Goal: Task Accomplishment & Management: Manage account settings

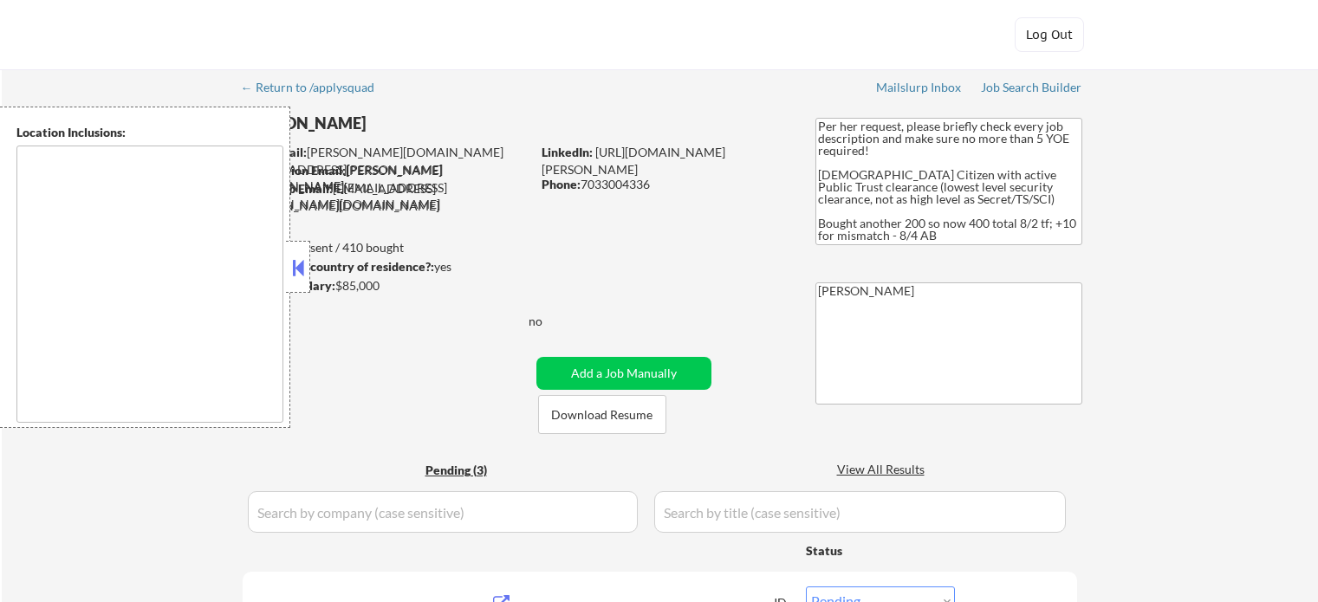
select select ""pending""
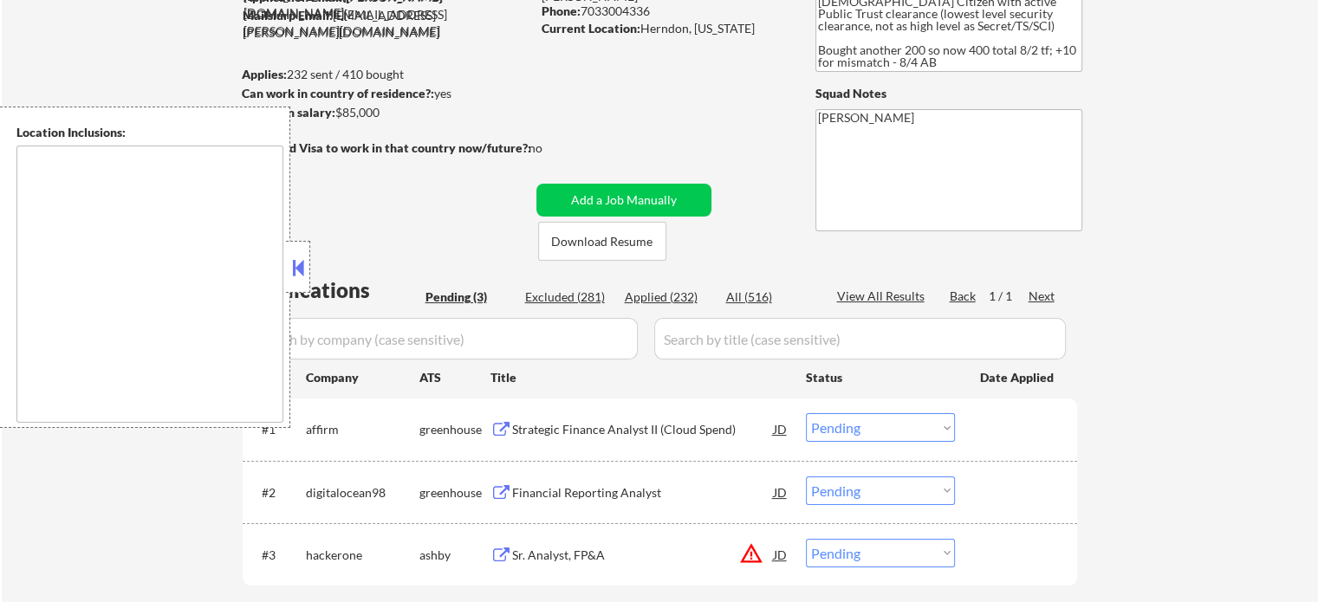
scroll to position [260, 0]
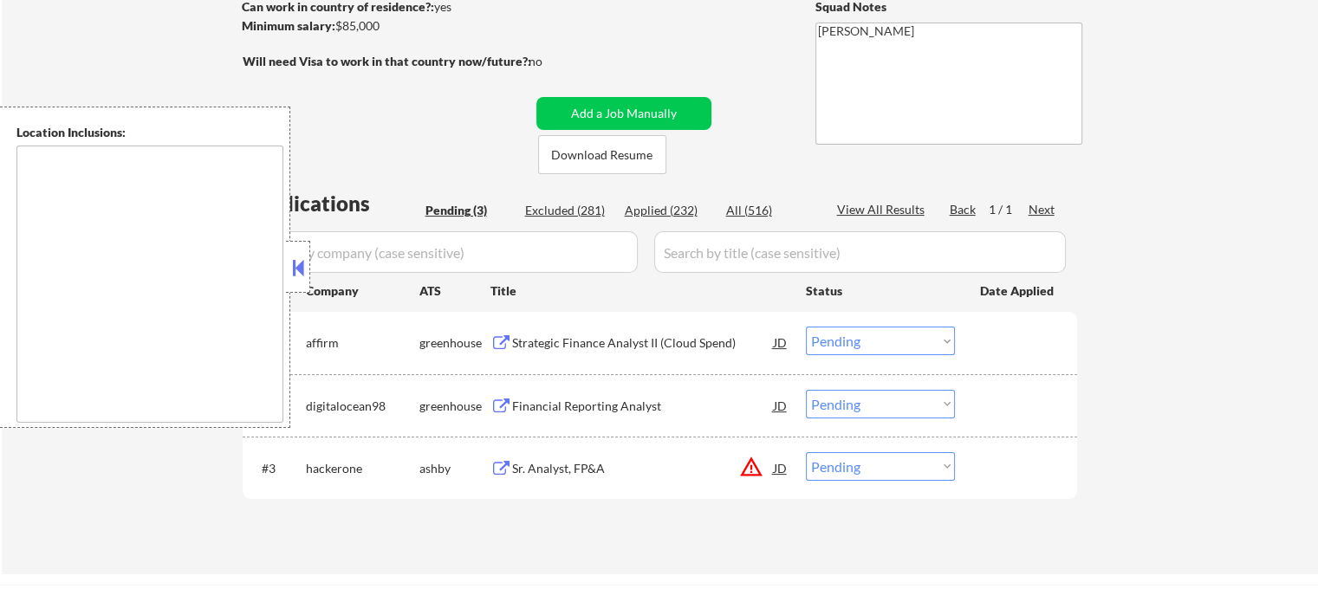
click at [755, 470] on button "warning_amber" at bounding box center [751, 467] width 24 height 24
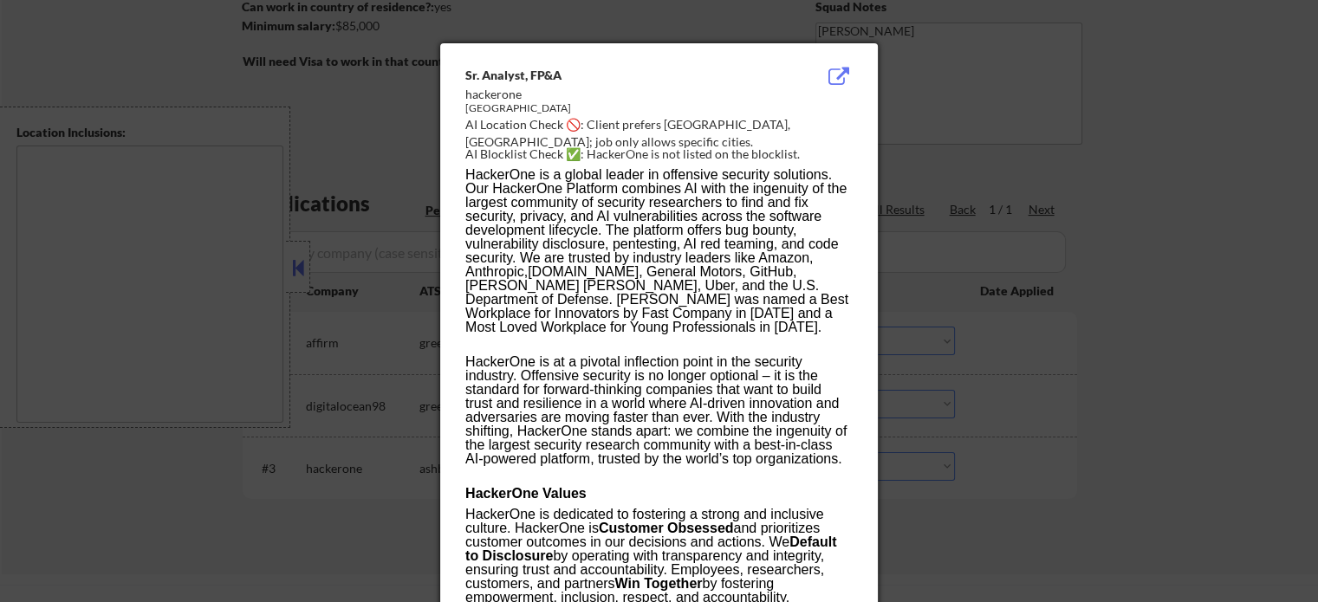
click at [1023, 148] on div at bounding box center [659, 301] width 1318 height 602
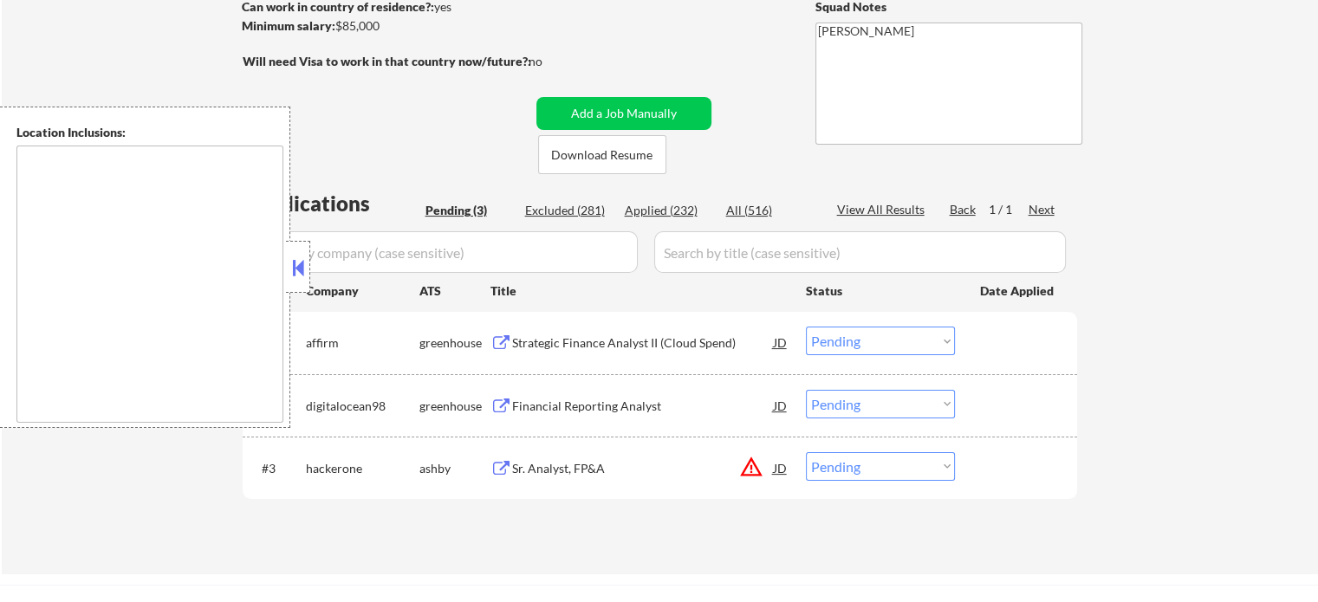
click at [842, 462] on select "Choose an option... Pending Applied Excluded (Questions) Excluded (Expired) Exc…" at bounding box center [880, 466] width 149 height 29
select select ""excluded__location_""
click at [806, 452] on select "Choose an option... Pending Applied Excluded (Questions) Excluded (Expired) Exc…" at bounding box center [880, 466] width 149 height 29
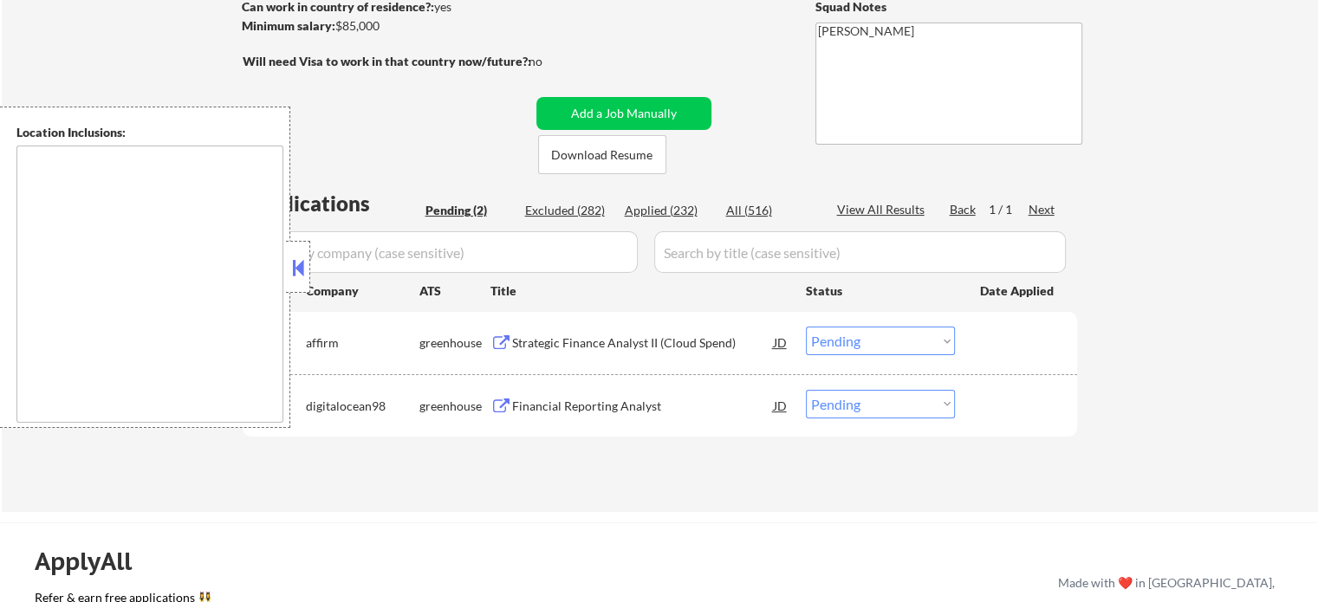
click at [494, 336] on button at bounding box center [501, 343] width 22 height 16
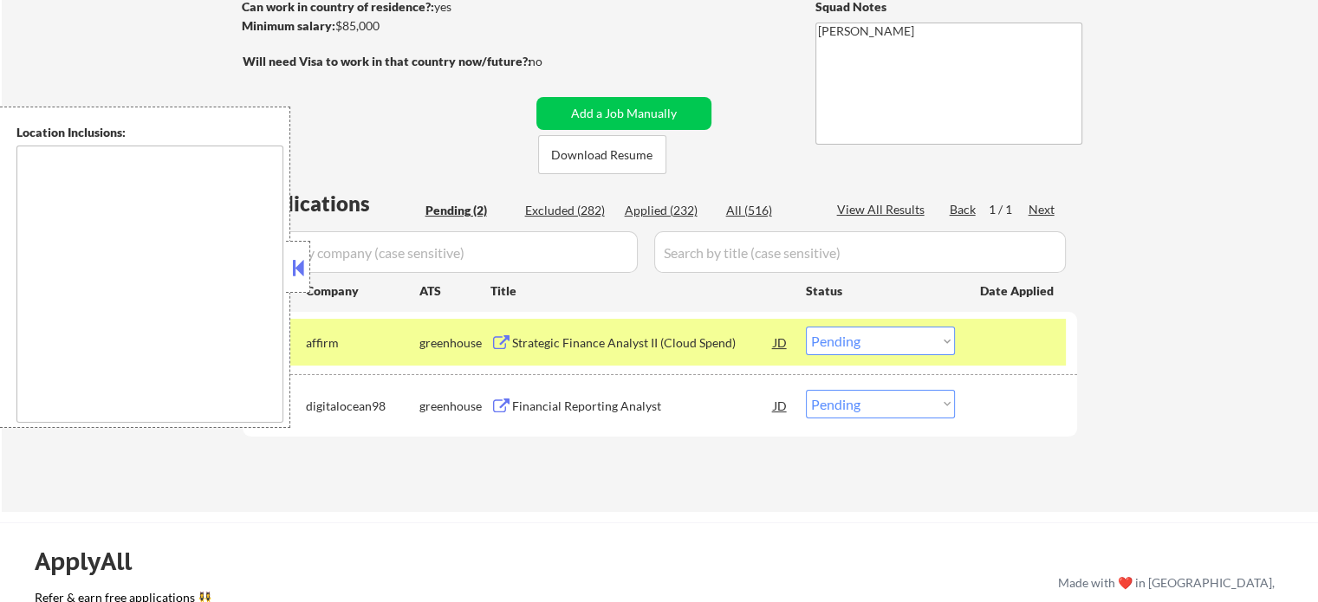
click at [873, 341] on select "Choose an option... Pending Applied Excluded (Questions) Excluded (Expired) Exc…" at bounding box center [880, 341] width 149 height 29
click at [806, 327] on select "Choose an option... Pending Applied Excluded (Questions) Excluded (Expired) Exc…" at bounding box center [880, 341] width 149 height 29
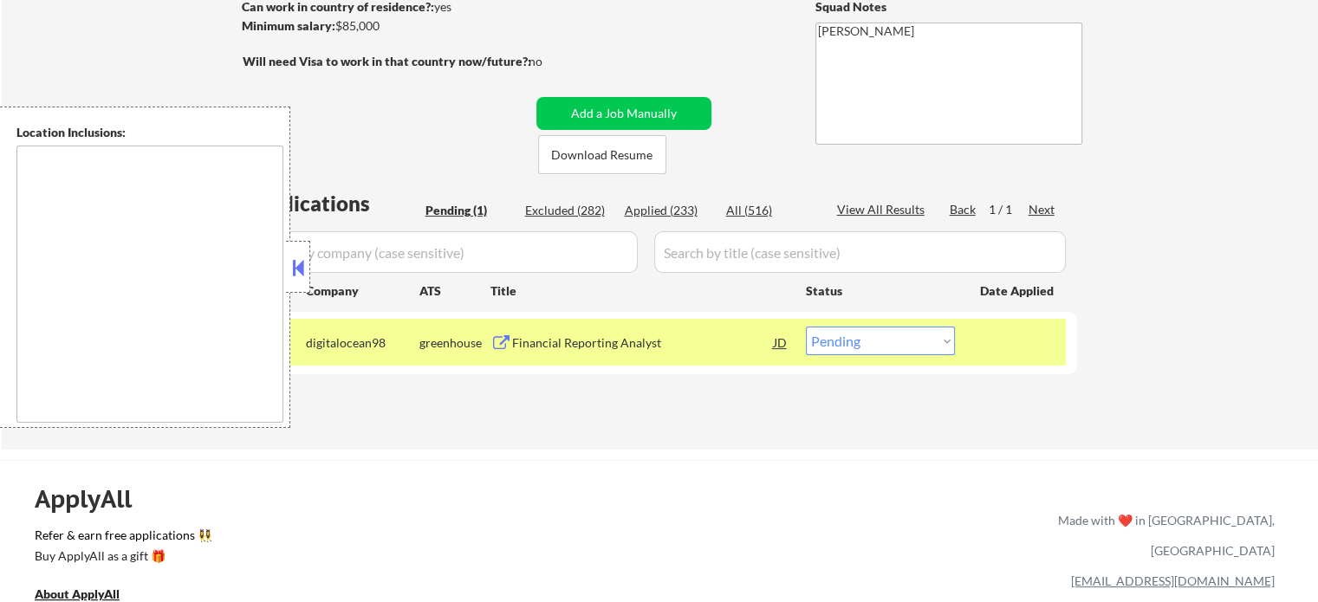
click at [497, 347] on button at bounding box center [501, 343] width 22 height 16
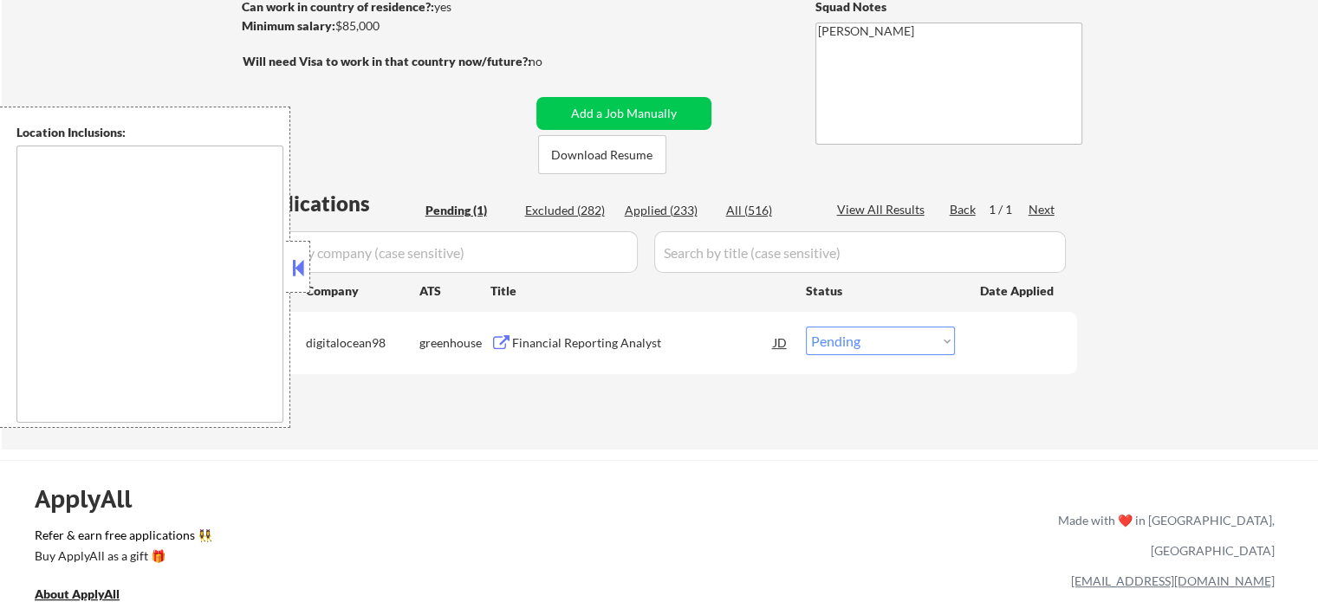
click at [881, 350] on select "Choose an option... Pending Applied Excluded (Questions) Excluded (Expired) Exc…" at bounding box center [880, 341] width 149 height 29
select select ""applied""
click at [806, 327] on select "Choose an option... Pending Applied Excluded (Questions) Excluded (Expired) Exc…" at bounding box center [880, 341] width 149 height 29
click at [530, 422] on div "← Return to /applysquad Mailslurp Inbox Job Search Builder [PERSON_NAME] User E…" at bounding box center [660, 122] width 865 height 627
